Goal: Information Seeking & Learning: Learn about a topic

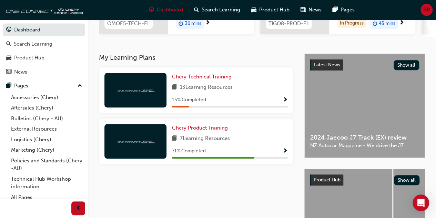
scroll to position [129, 0]
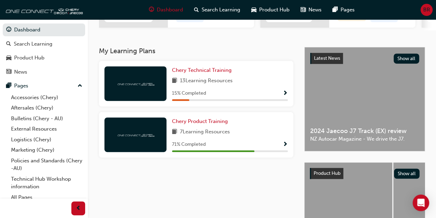
click at [287, 145] on span "Show Progress" at bounding box center [285, 144] width 5 height 6
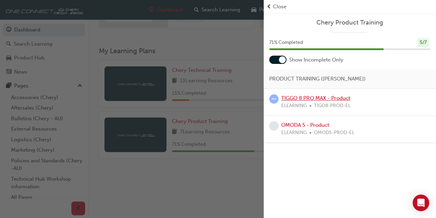
click at [309, 96] on link "TIGGO 8 PRO MAX - Product" at bounding box center [315, 98] width 69 height 6
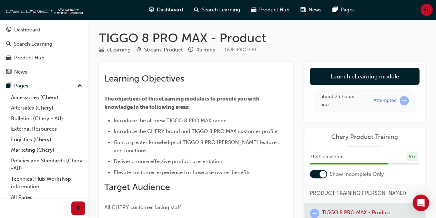
click at [92, 103] on div "TIGGO 8 PRO MAX - Product eLearning Stream: Product 45 mins TIGO8-PROD-EL Learn…" at bounding box center [262, 186] width 348 height 313
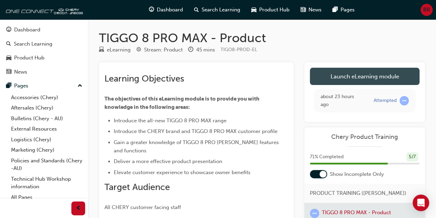
click at [365, 80] on link "Launch eLearning module" at bounding box center [365, 76] width 110 height 17
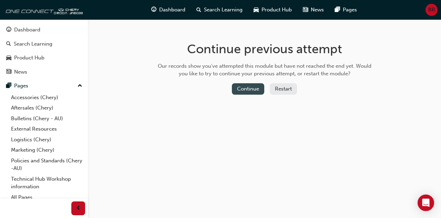
click at [249, 91] on button "Continue" at bounding box center [248, 88] width 32 height 11
